Goal: Find specific page/section: Find specific page/section

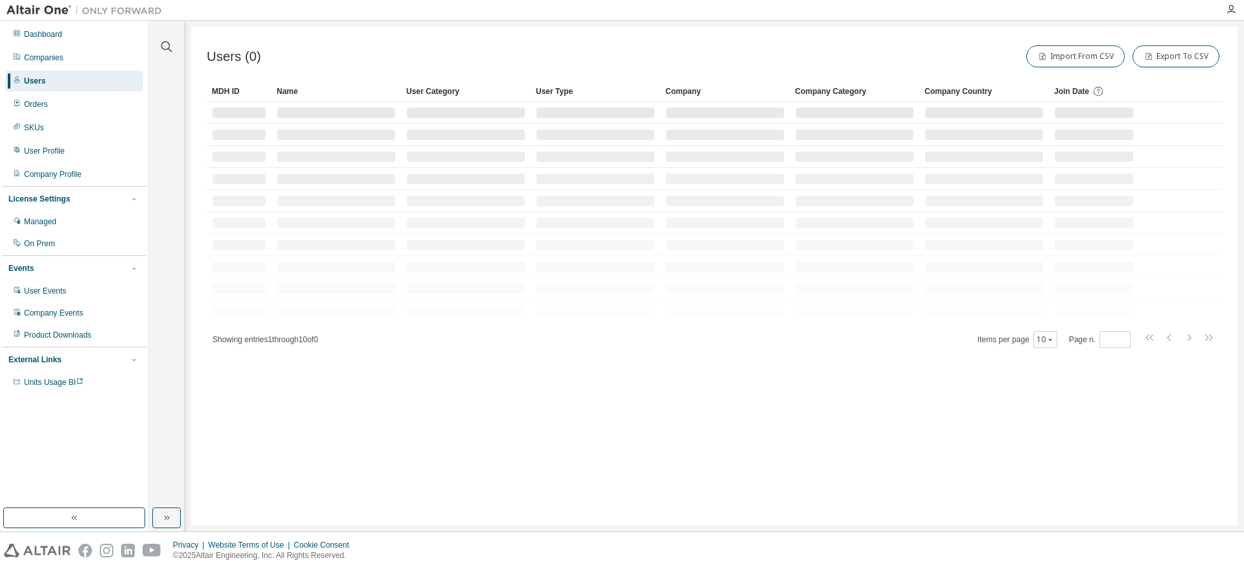
click at [69, 56] on div "Companies" at bounding box center [74, 57] width 138 height 21
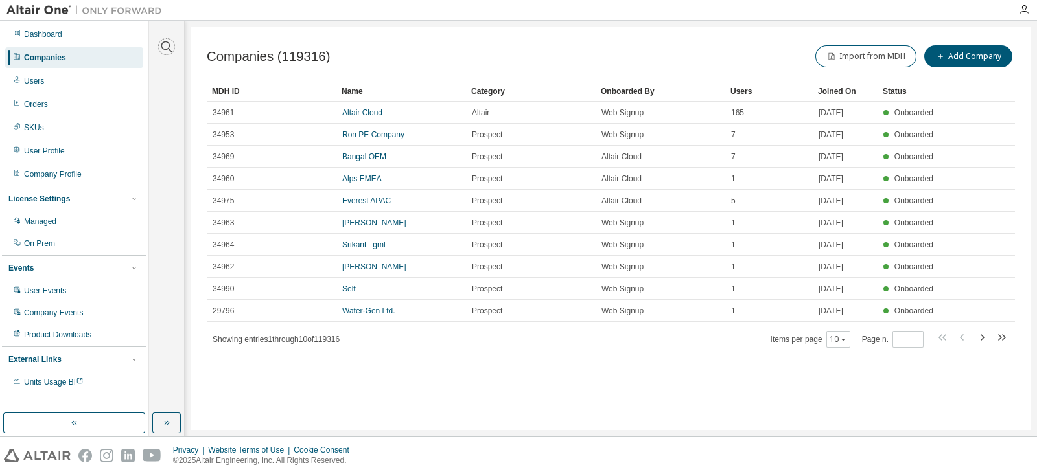
click at [165, 48] on icon "button" at bounding box center [167, 47] width 16 height 16
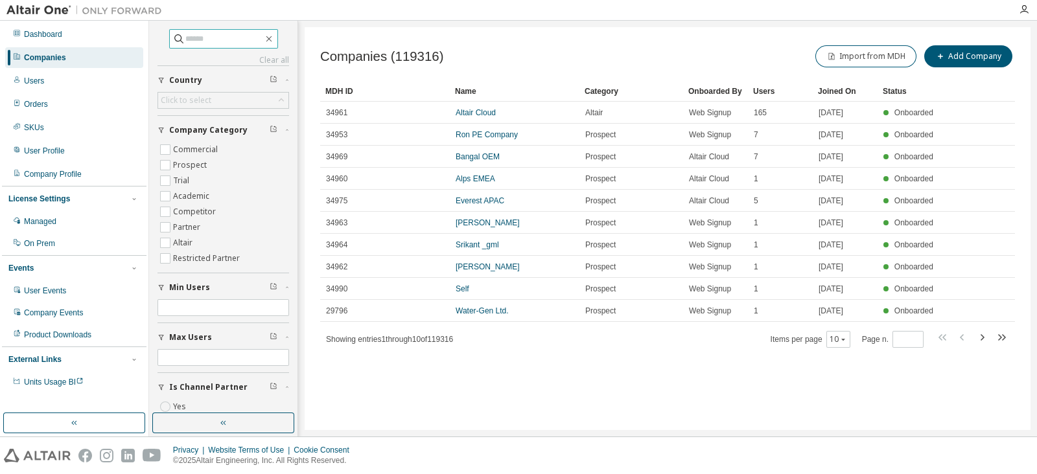
click at [187, 37] on input "text" at bounding box center [224, 38] width 78 height 13
type input "*********"
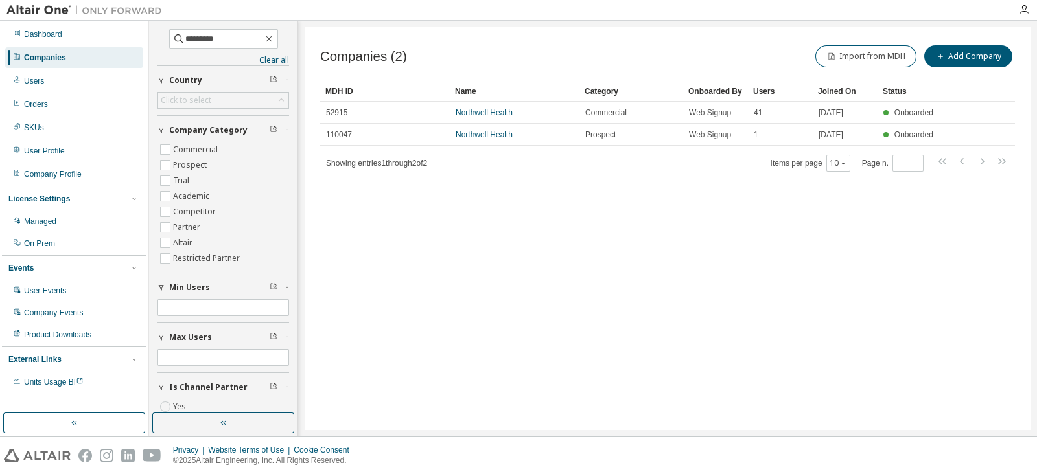
click at [484, 112] on link "Northwell Health" at bounding box center [483, 112] width 57 height 9
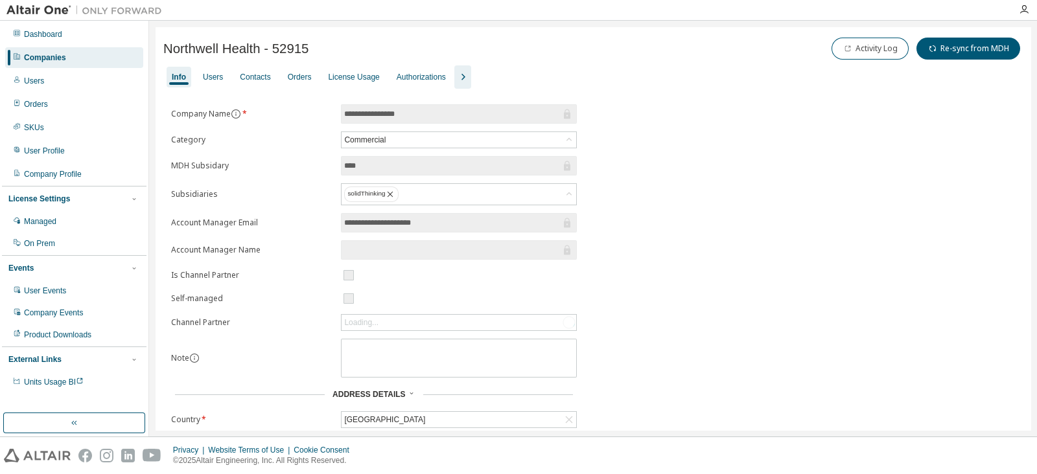
click at [207, 74] on div "Users" at bounding box center [213, 77] width 20 height 10
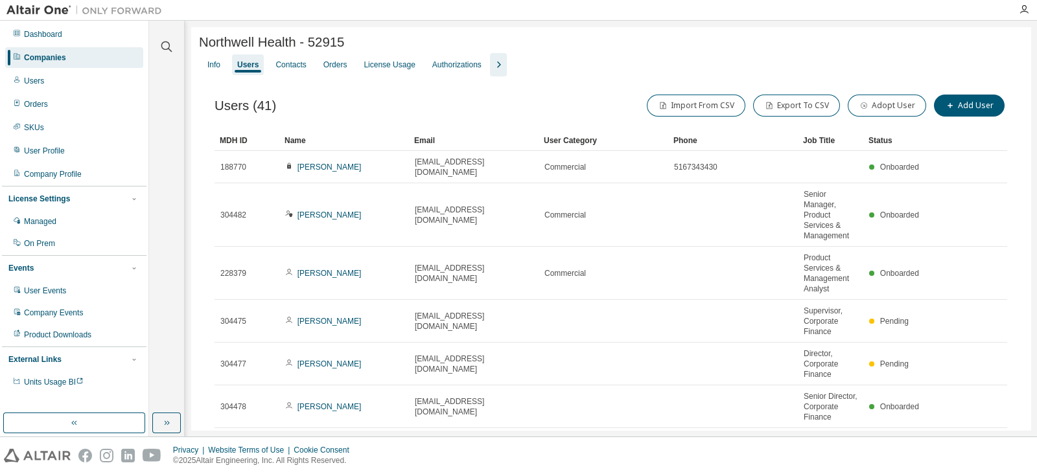
click at [872, 145] on div "Status" at bounding box center [895, 140] width 54 height 21
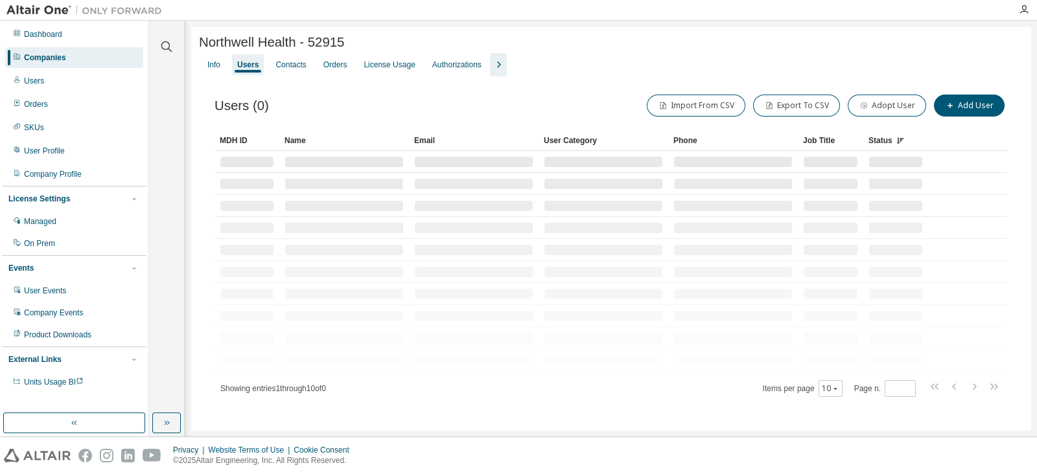
scroll to position [208, 0]
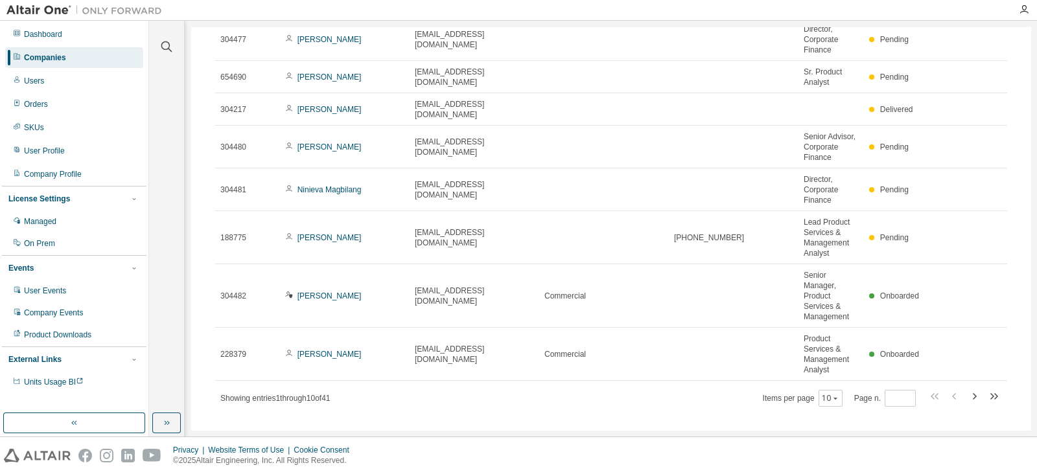
click at [805, 390] on span "Items per page 10" at bounding box center [803, 398] width 80 height 17
click at [823, 393] on button "10" at bounding box center [830, 398] width 17 height 10
click at [842, 455] on div "100" at bounding box center [866, 459] width 104 height 16
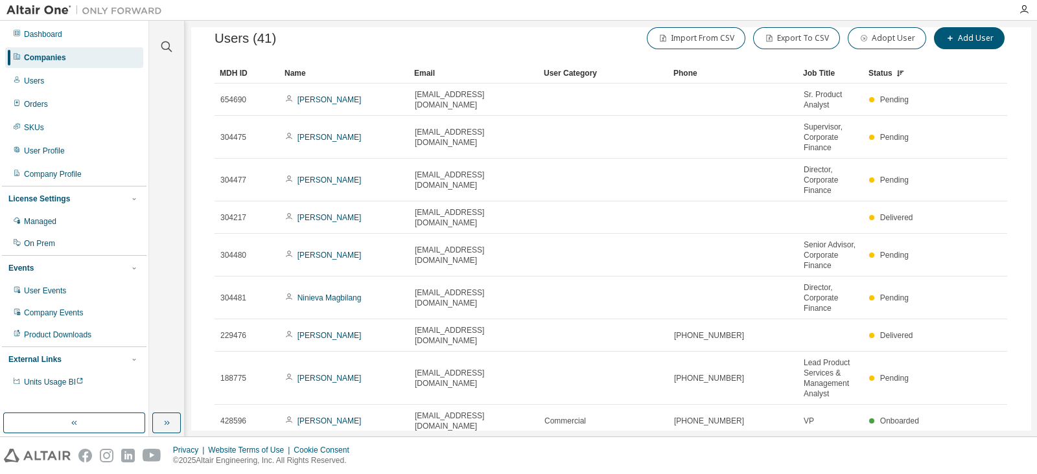
scroll to position [64, 0]
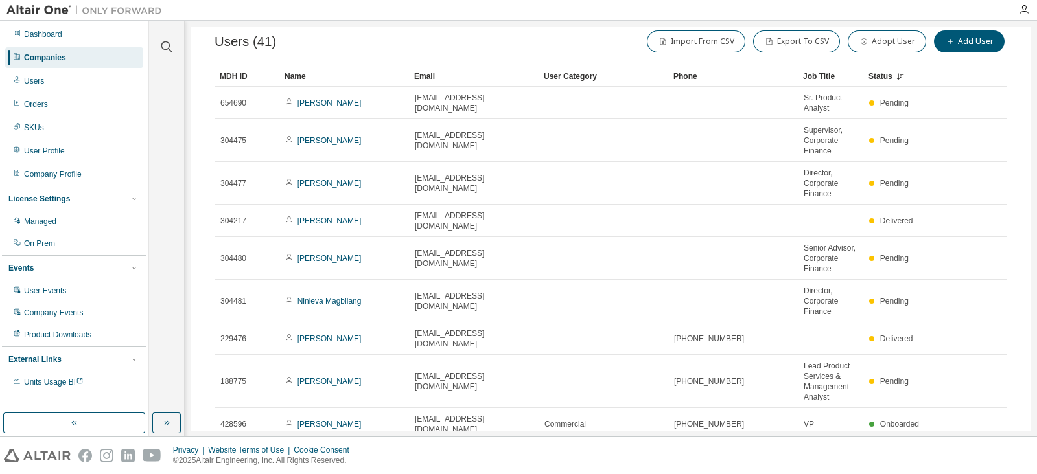
click at [879, 78] on div "Status" at bounding box center [895, 76] width 54 height 21
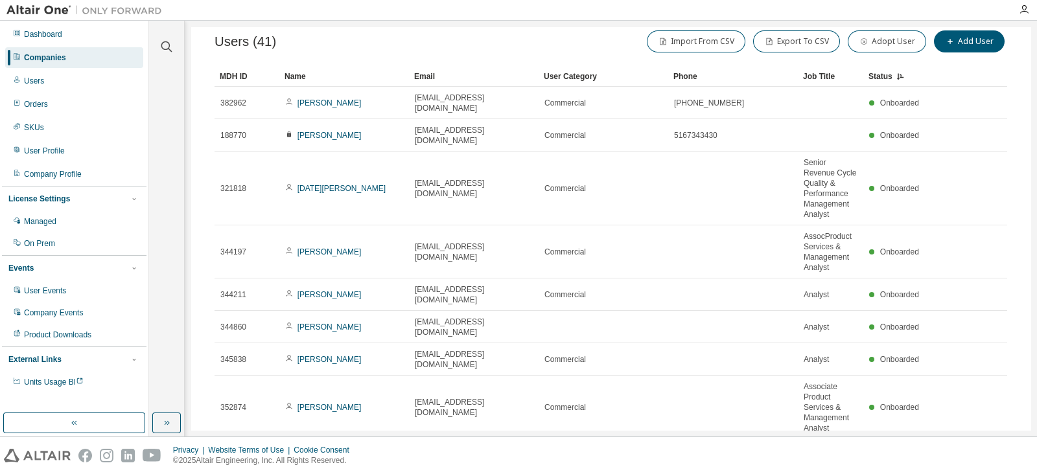
drag, startPoint x: 897, startPoint y: 77, endPoint x: 921, endPoint y: 83, distance: 24.7
click at [921, 83] on div "Status" at bounding box center [895, 76] width 54 height 21
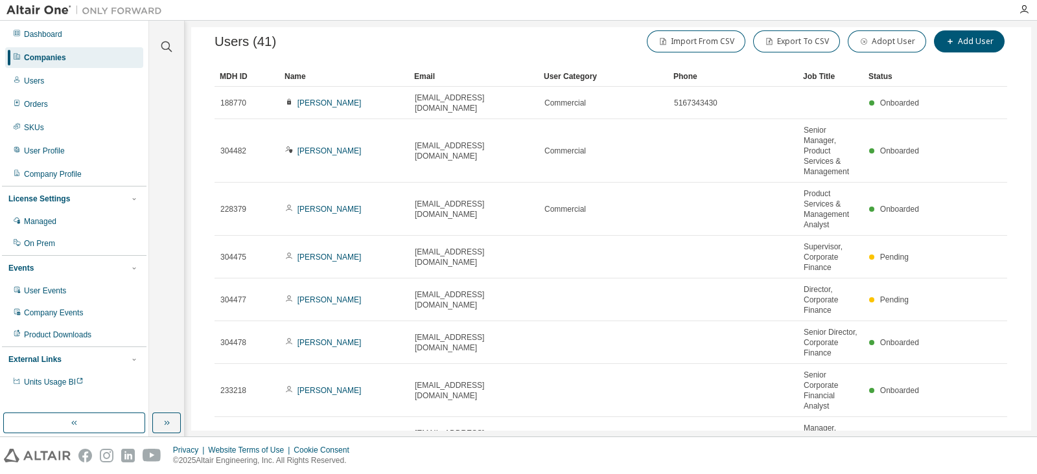
click at [892, 76] on div "Status" at bounding box center [895, 76] width 54 height 21
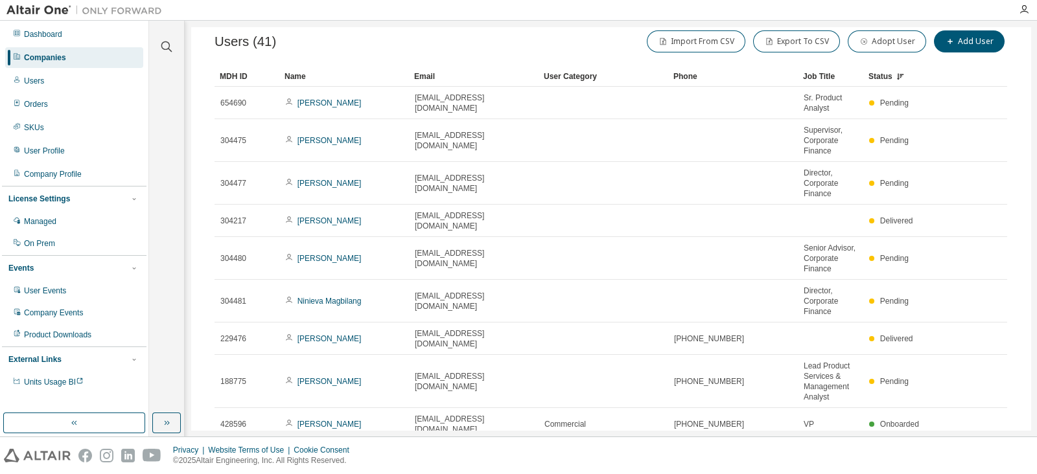
click at [892, 76] on div "Status" at bounding box center [895, 76] width 54 height 21
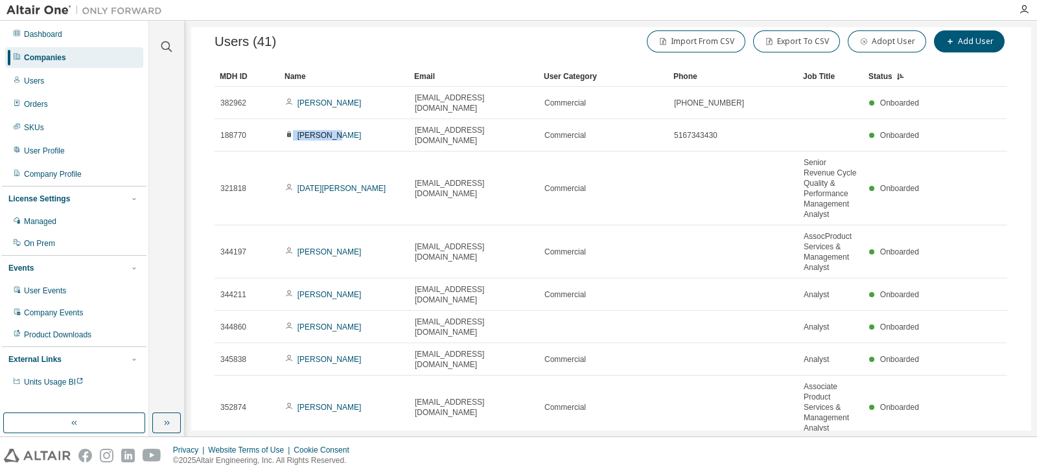
drag, startPoint x: 270, startPoint y: 124, endPoint x: 326, endPoint y: 118, distance: 56.1
click at [326, 119] on tr "188770 [PERSON_NAME] [EMAIL_ADDRESS][DOMAIN_NAME] Commercial 5167343430 Onboard…" at bounding box center [610, 135] width 792 height 32
click at [326, 131] on link "[PERSON_NAME]" at bounding box center [329, 135] width 64 height 9
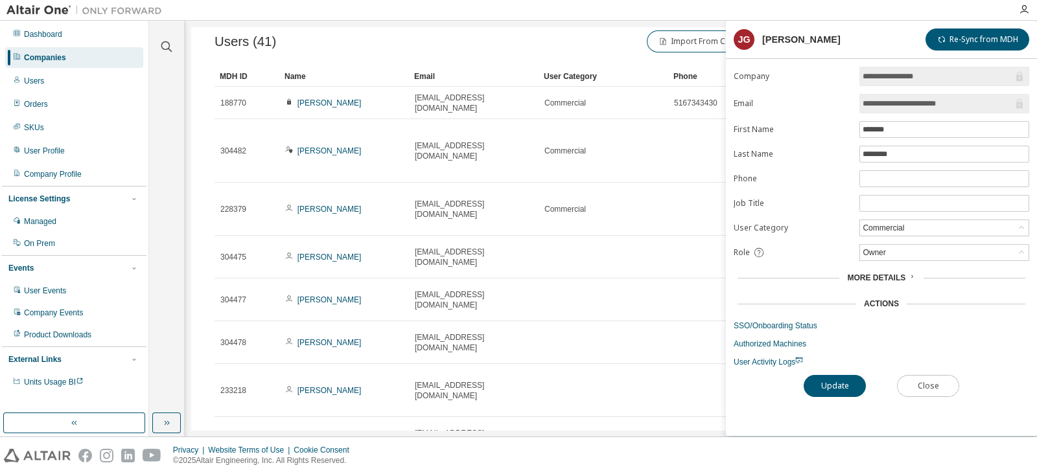
click at [925, 380] on button "Close" at bounding box center [928, 386] width 62 height 22
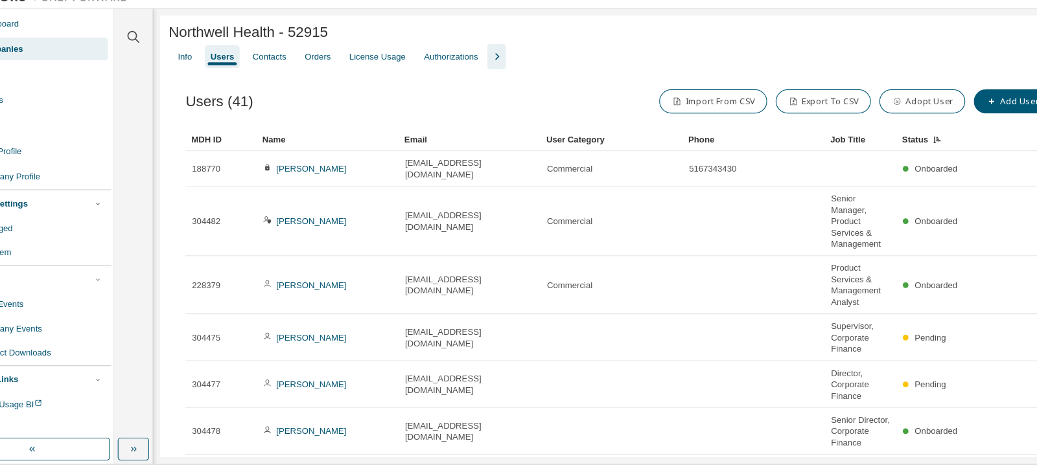
click at [883, 141] on div "Status" at bounding box center [895, 140] width 54 height 21
click at [884, 140] on div "Status" at bounding box center [895, 140] width 54 height 21
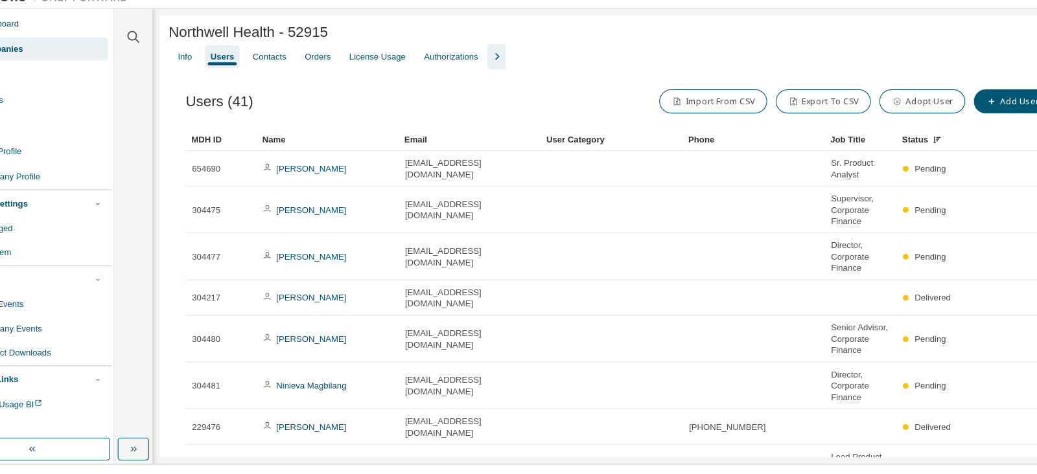
click at [884, 140] on div "Status" at bounding box center [895, 140] width 54 height 21
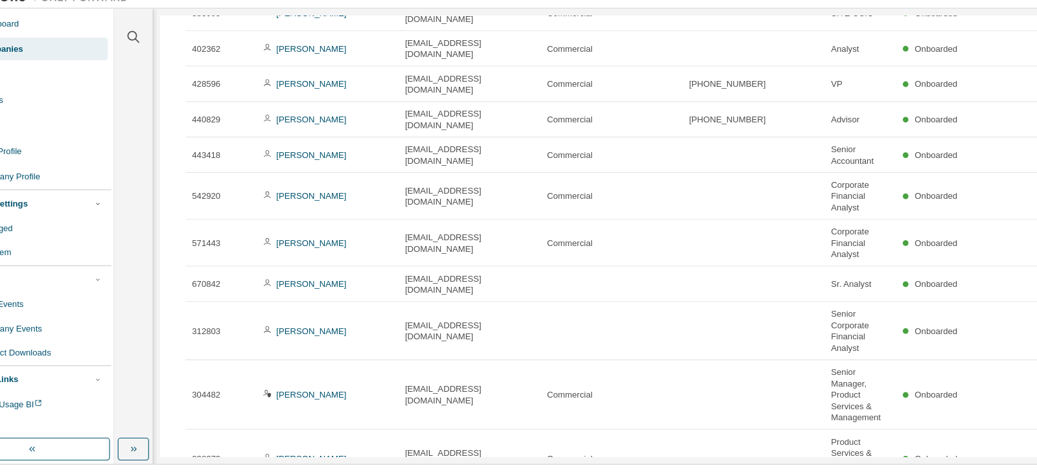
scroll to position [612, 0]
